Goal: Transaction & Acquisition: Subscribe to service/newsletter

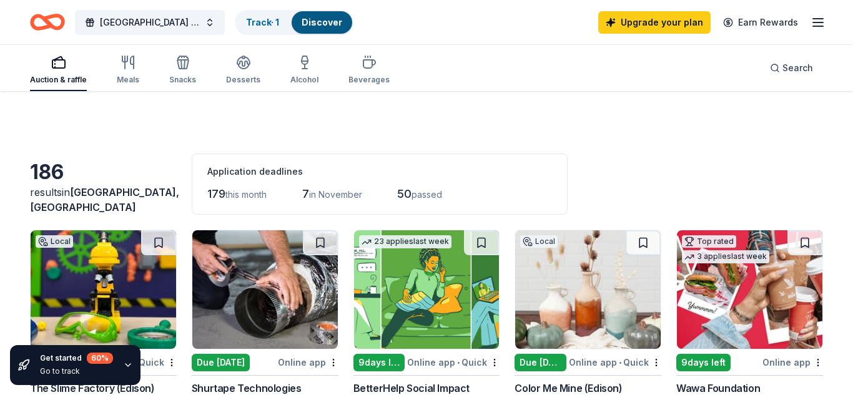
scroll to position [1299, 0]
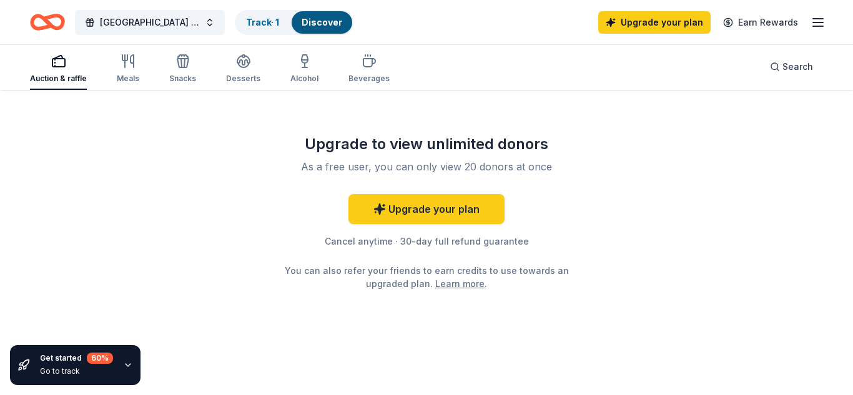
click at [817, 22] on line "button" at bounding box center [818, 22] width 10 height 0
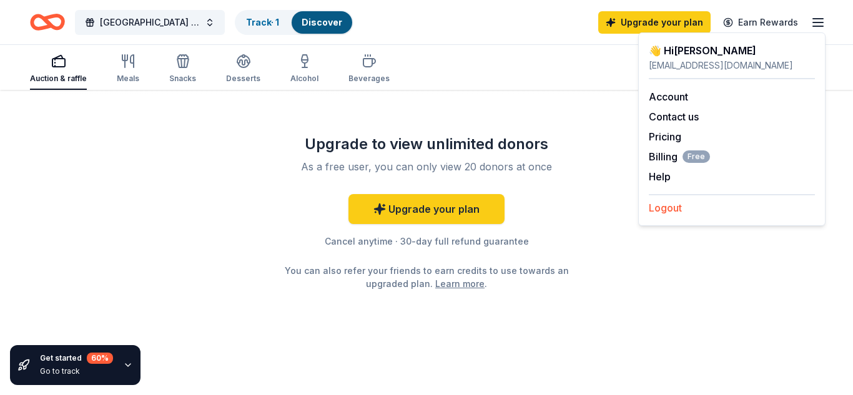
click at [681, 212] on button "Logout" at bounding box center [665, 207] width 33 height 15
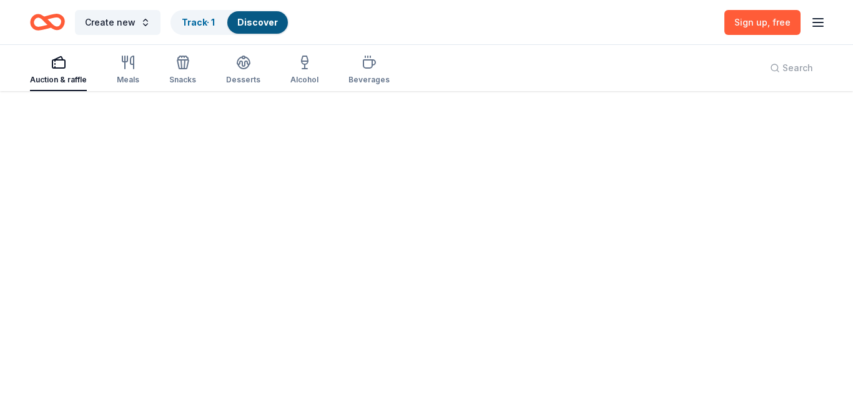
scroll to position [0, 0]
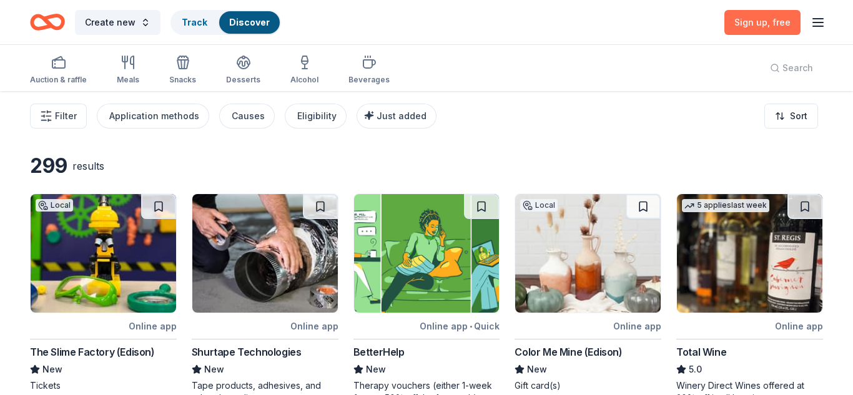
click at [768, 20] on span "Sign up , free" at bounding box center [762, 22] width 56 height 11
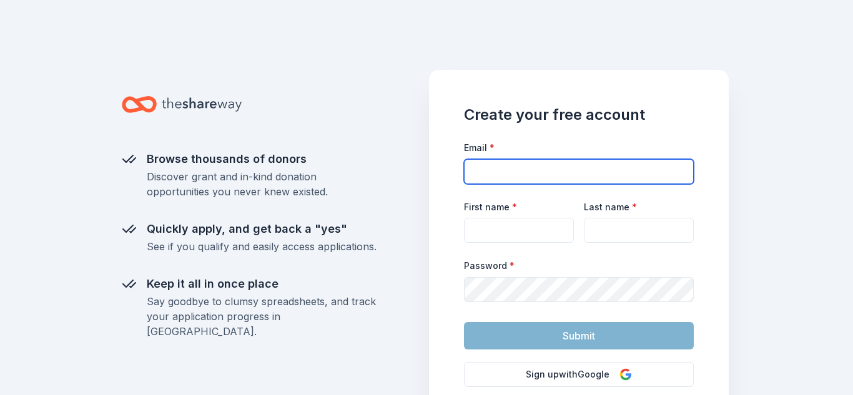
click at [611, 169] on input "Email *" at bounding box center [579, 171] width 230 height 25
type input "[EMAIL_ADDRESS][DOMAIN_NAME]"
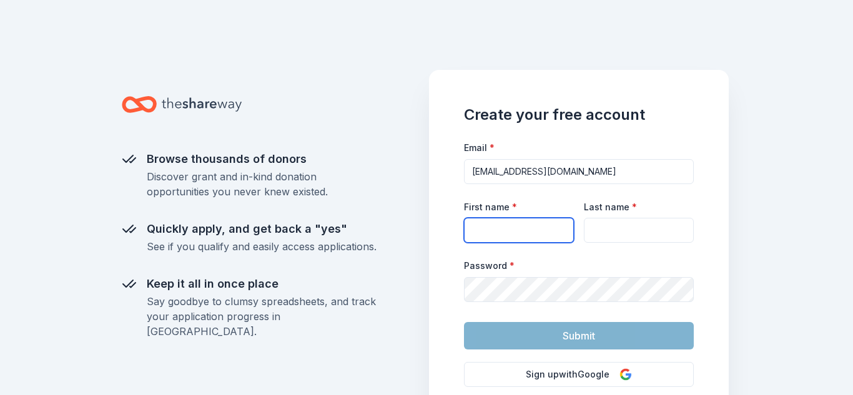
type input "[PERSON_NAME]"
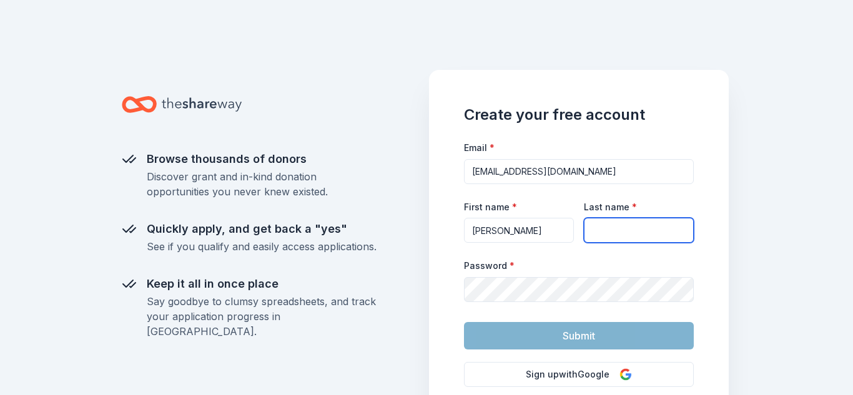
type input "[PERSON_NAME]"
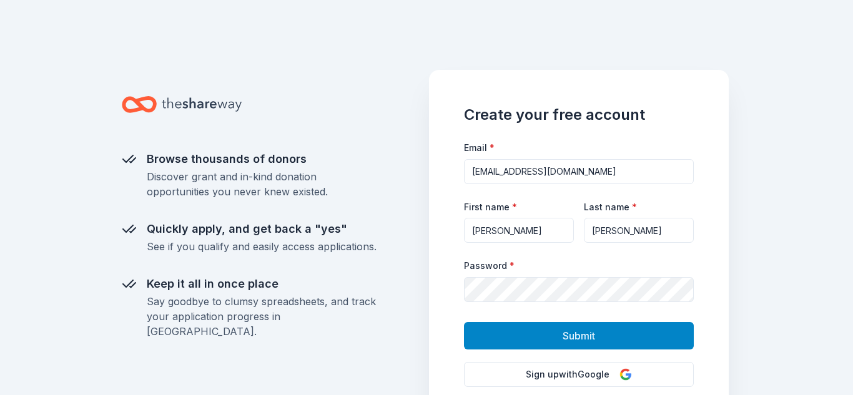
click at [610, 335] on button "Submit" at bounding box center [579, 335] width 230 height 27
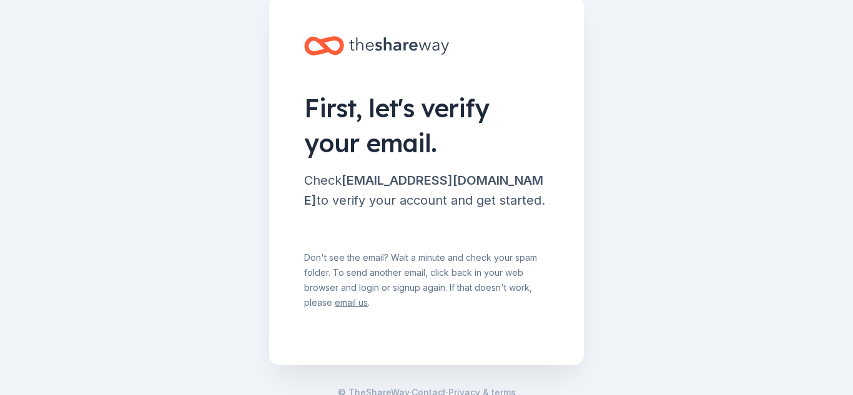
scroll to position [89, 0]
